Goal: Task Accomplishment & Management: Manage account settings

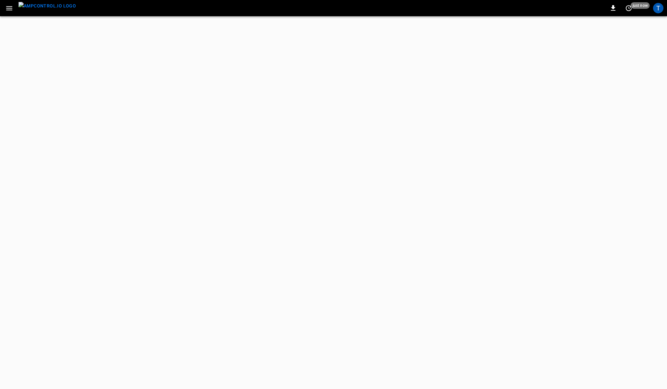
click at [9, 10] on icon "button" at bounding box center [9, 8] width 8 height 8
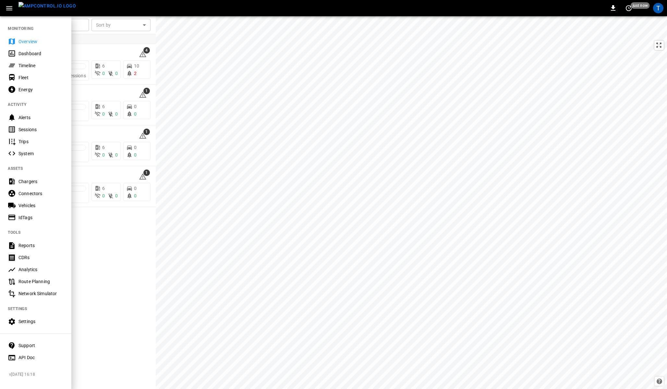
click at [27, 61] on div "Timeline" at bounding box center [35, 65] width 71 height 12
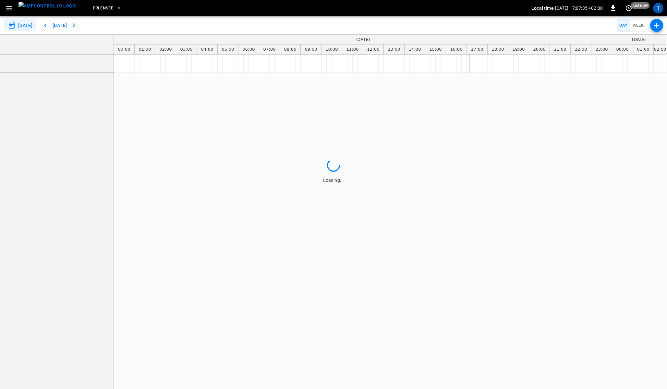
click at [31, 26] on input "**********" at bounding box center [20, 25] width 32 height 12
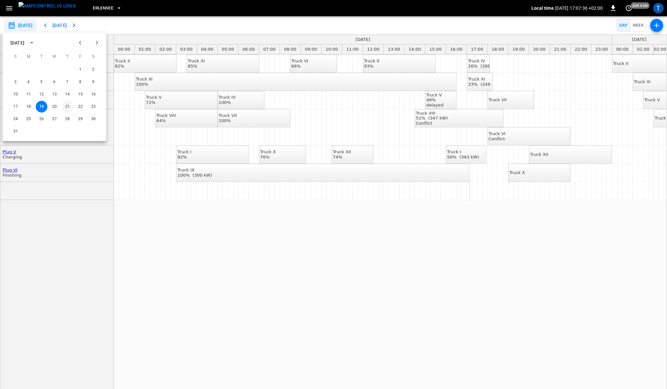
click at [65, 105] on button "21" at bounding box center [68, 107] width 12 height 12
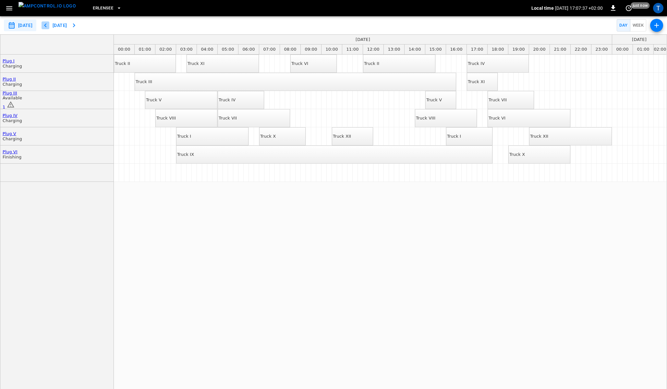
click at [49, 25] on icon "button" at bounding box center [46, 25] width 8 height 8
click at [70, 25] on button "[DATE]" at bounding box center [59, 25] width 21 height 12
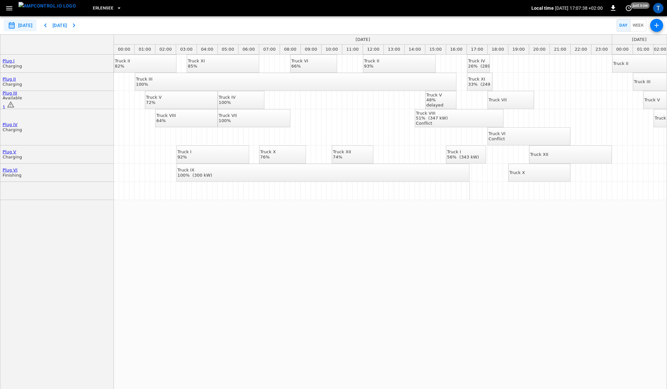
type input "**********"
click at [10, 7] on icon "button" at bounding box center [9, 8] width 8 height 8
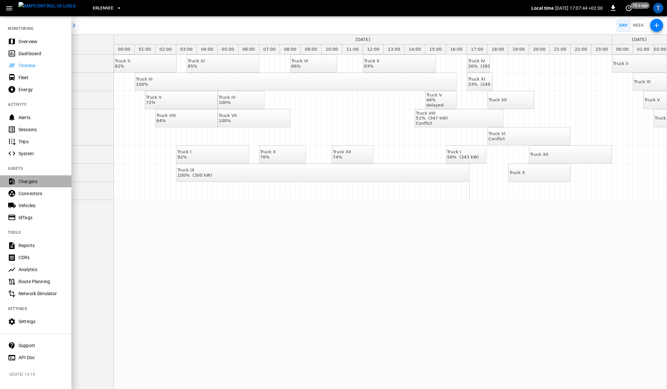
click at [27, 178] on div "Chargers" at bounding box center [40, 181] width 45 height 6
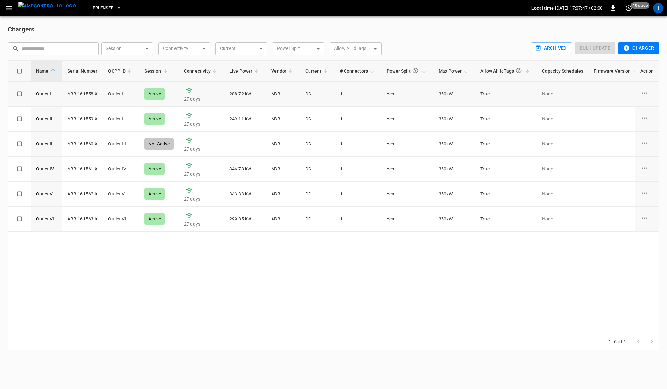
click at [644, 92] on icon "charge point options" at bounding box center [644, 93] width 8 height 8
click at [153, 280] on div at bounding box center [333, 194] width 667 height 389
click at [10, 9] on icon "button" at bounding box center [9, 8] width 8 height 8
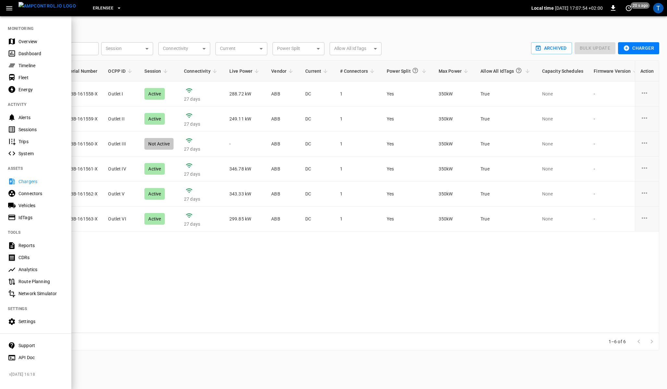
click at [33, 76] on div "Fleet" at bounding box center [40, 77] width 45 height 6
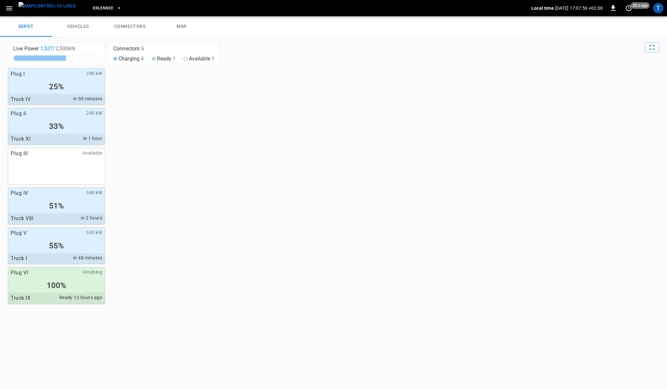
click at [139, 32] on link "connectors" at bounding box center [130, 26] width 52 height 21
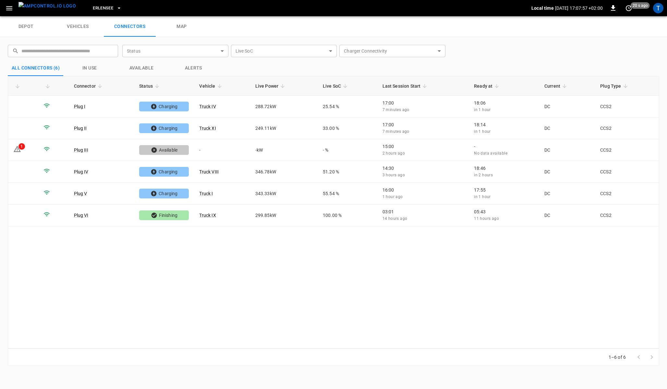
click at [9, 8] on icon "button" at bounding box center [9, 8] width 6 height 4
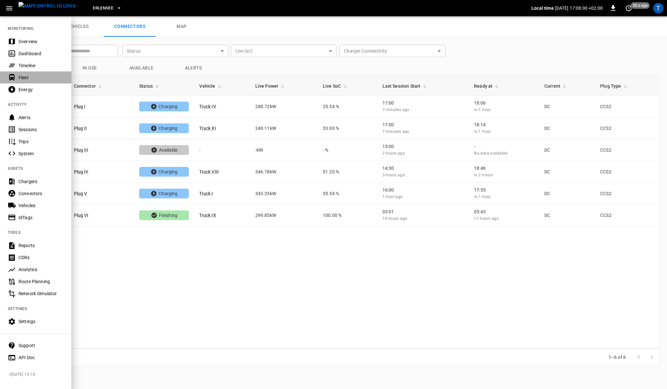
click at [24, 78] on div "Fleet" at bounding box center [40, 77] width 45 height 6
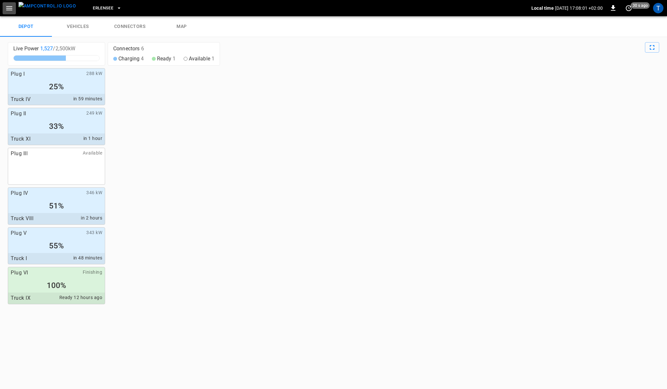
click at [12, 10] on icon "button" at bounding box center [9, 8] width 8 height 8
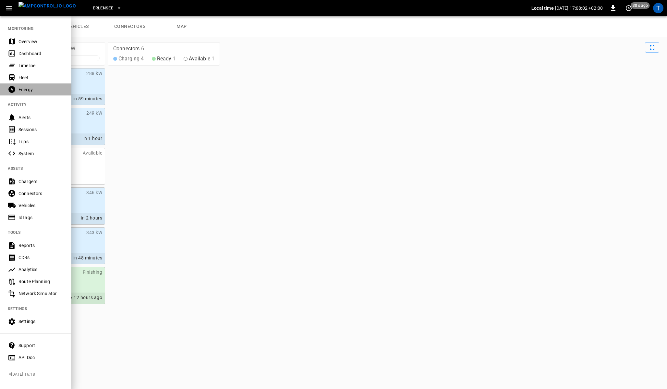
click at [21, 86] on div "Energy" at bounding box center [40, 89] width 45 height 6
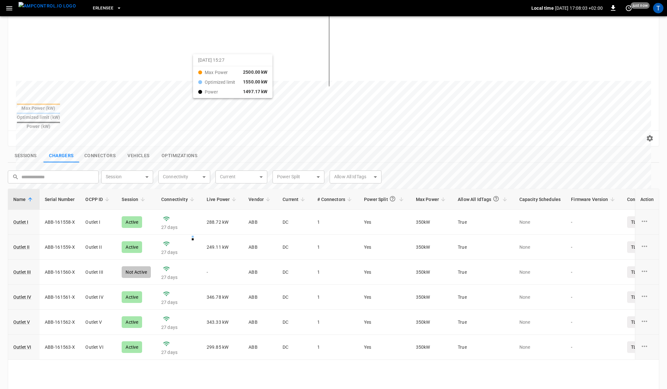
scroll to position [134, 0]
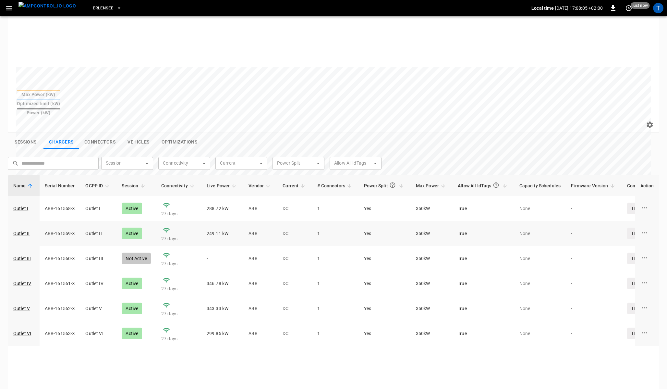
click at [646, 228] on icon "charge point options" at bounding box center [644, 232] width 8 height 8
click at [409, 136] on div at bounding box center [333, 194] width 667 height 389
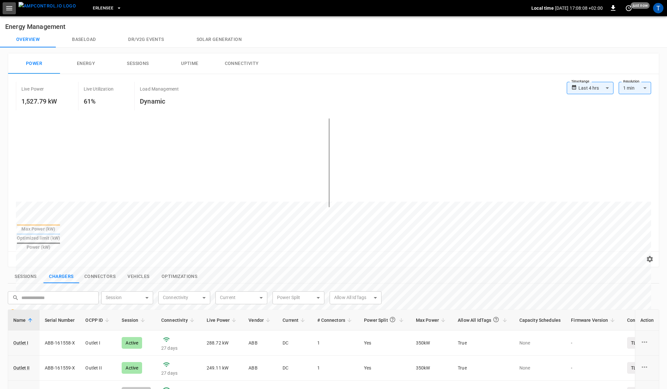
click at [9, 7] on icon "button" at bounding box center [9, 8] width 8 height 8
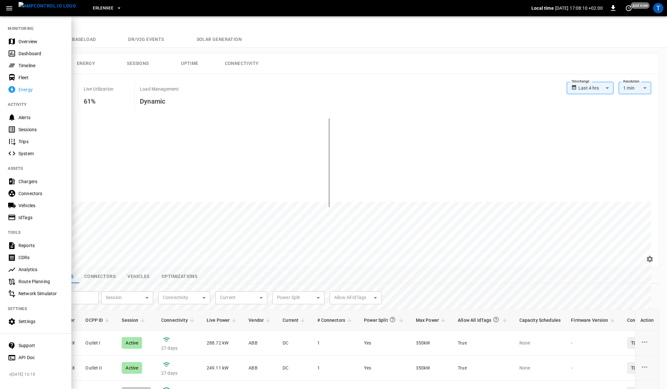
click at [31, 194] on div "Connectors" at bounding box center [40, 193] width 45 height 6
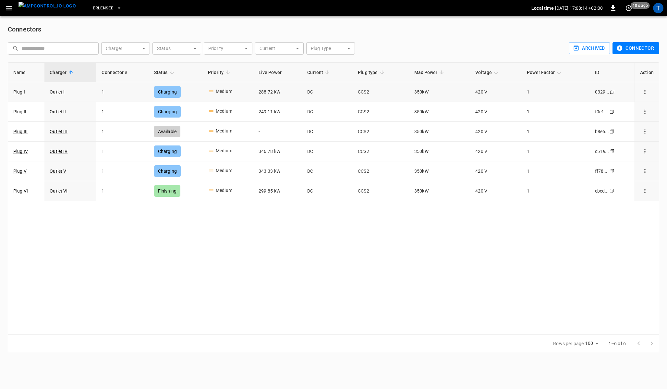
click at [646, 92] on icon "connector options" at bounding box center [645, 92] width 1 height 4
click at [8, 13] on div at bounding box center [333, 194] width 667 height 389
click at [7, 8] on icon "button" at bounding box center [9, 8] width 8 height 8
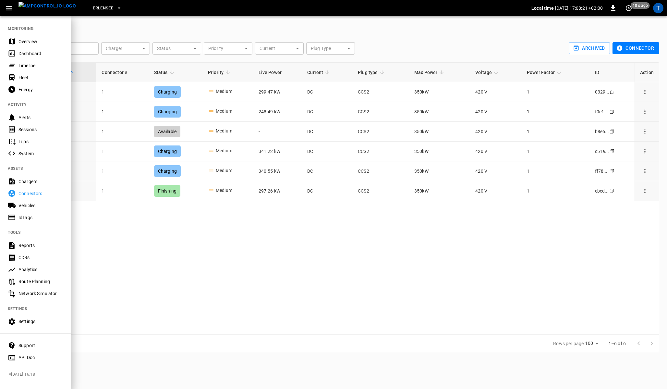
click at [24, 54] on div "Dashboard" at bounding box center [40, 53] width 45 height 6
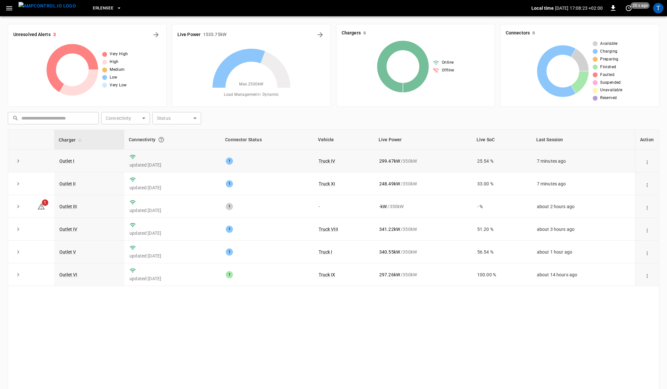
click at [18, 162] on icon "expand row" at bounding box center [18, 161] width 6 height 6
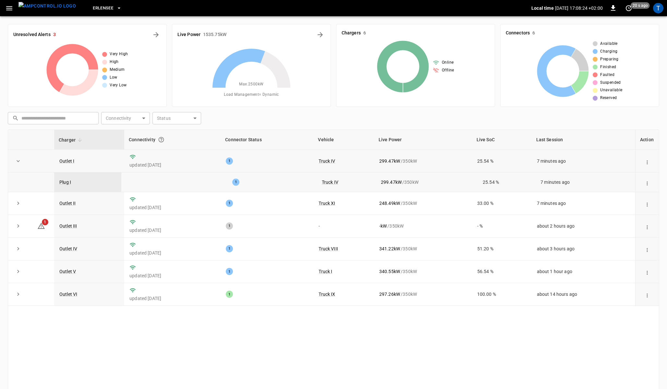
click at [648, 164] on icon "action cell options" at bounding box center [648, 162] width 6 height 6
click at [645, 124] on div at bounding box center [333, 194] width 667 height 389
click at [648, 186] on button "action cell options" at bounding box center [647, 183] width 9 height 9
click at [626, 220] on li "Cancel Reservation" at bounding box center [637, 219] width 50 height 11
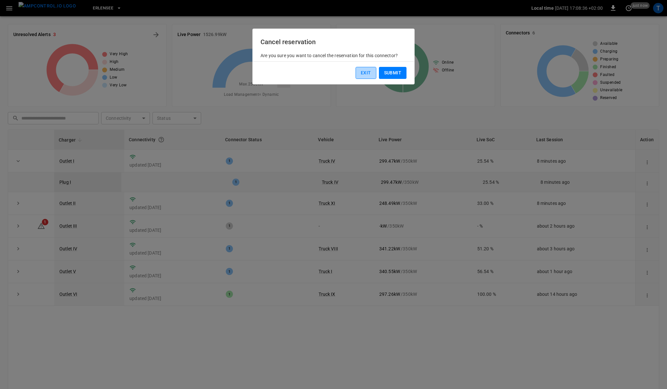
click at [364, 74] on button "Exit" at bounding box center [366, 73] width 21 height 12
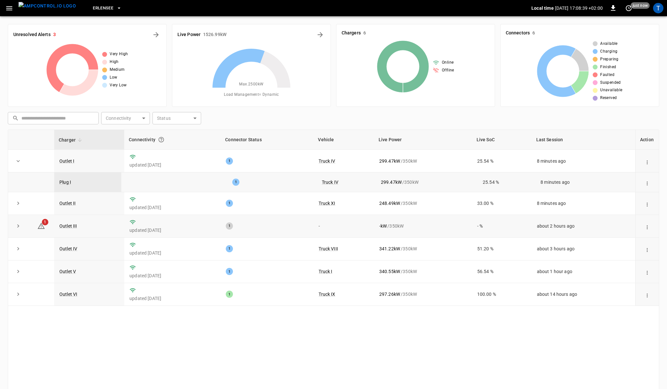
click at [647, 228] on icon "action cell options" at bounding box center [648, 227] width 6 height 6
click at [120, 355] on div at bounding box center [333, 194] width 667 height 389
click at [16, 227] on icon "expand row" at bounding box center [18, 226] width 6 height 6
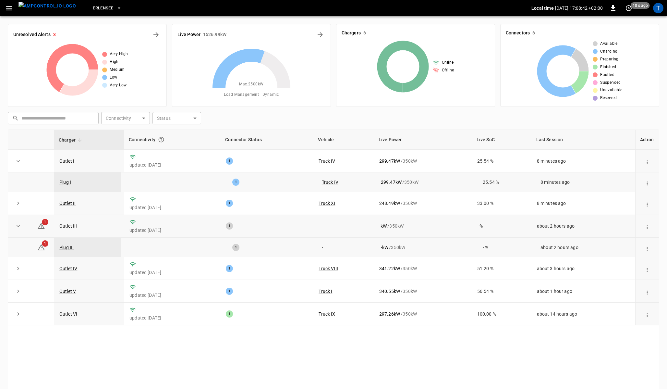
click at [649, 249] on icon "action cell options" at bounding box center [648, 249] width 6 height 6
click at [616, 342] on div at bounding box center [333, 194] width 667 height 389
